Goal: Information Seeking & Learning: Check status

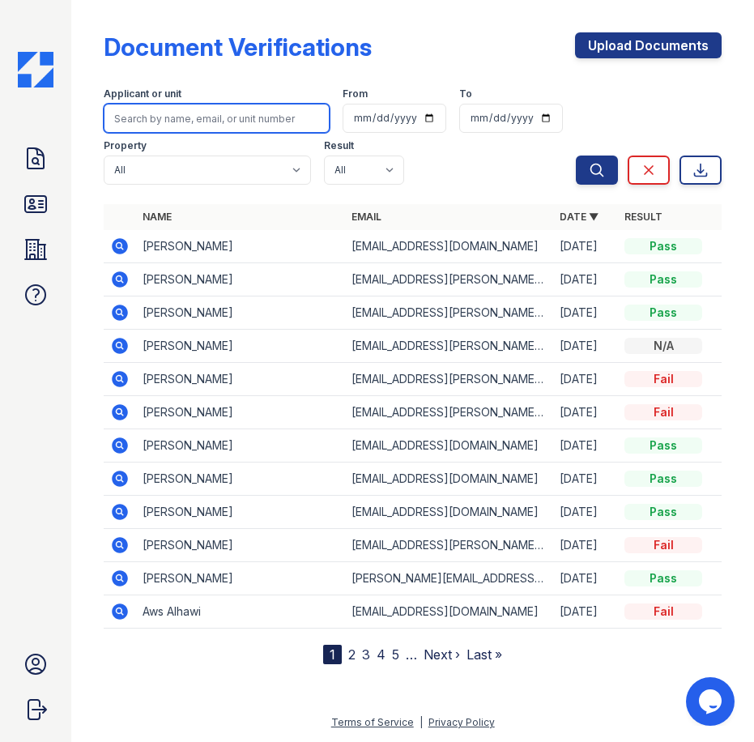
click at [212, 114] on input "search" at bounding box center [217, 118] width 226 height 29
type input "savonna"
click at [576, 155] on button "Search" at bounding box center [597, 169] width 42 height 29
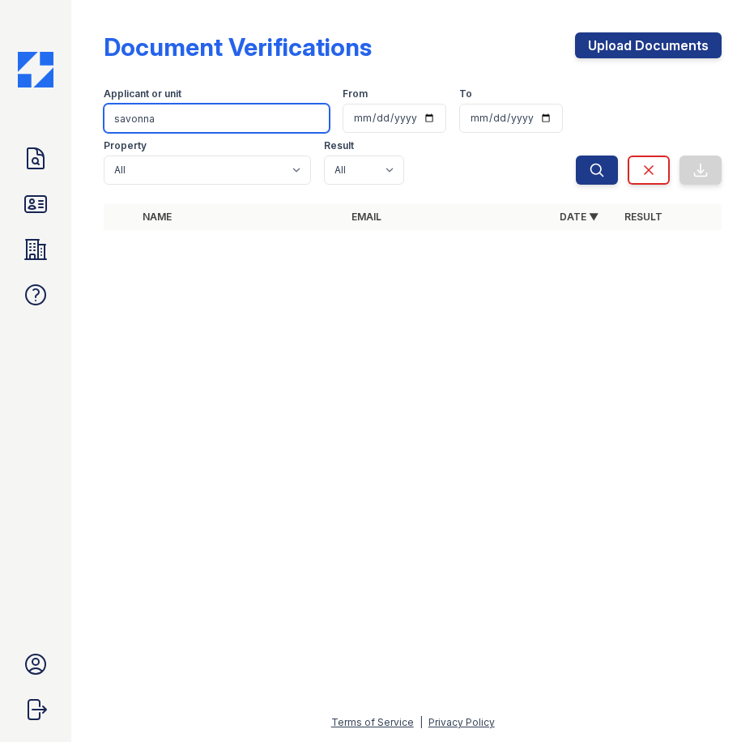
click at [182, 114] on input "savonna" at bounding box center [217, 118] width 226 height 29
type input "Savonna"
click at [188, 369] on div at bounding box center [412, 492] width 631 height 441
click at [236, 128] on input "Savonna" at bounding box center [217, 118] width 226 height 29
click at [295, 528] on div at bounding box center [412, 492] width 631 height 441
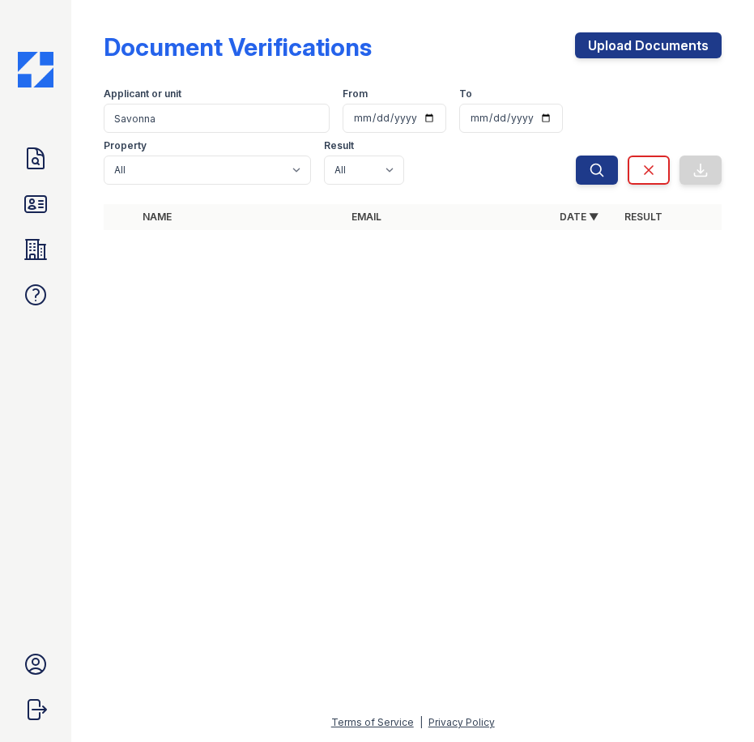
click at [404, 45] on div "Document Verifications Upload Documents" at bounding box center [413, 53] width 618 height 42
